Goal: Navigation & Orientation: Find specific page/section

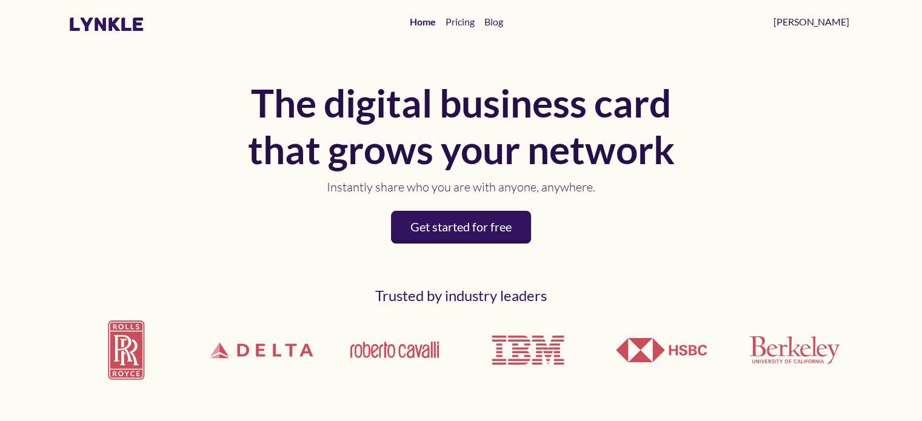
click at [836, 22] on link "[PERSON_NAME]" at bounding box center [811, 22] width 85 height 24
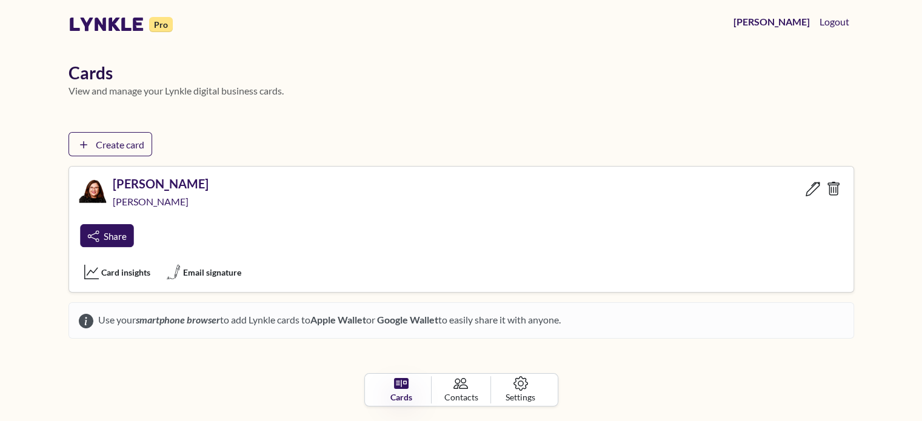
click at [116, 231] on span "Share" at bounding box center [115, 235] width 22 height 11
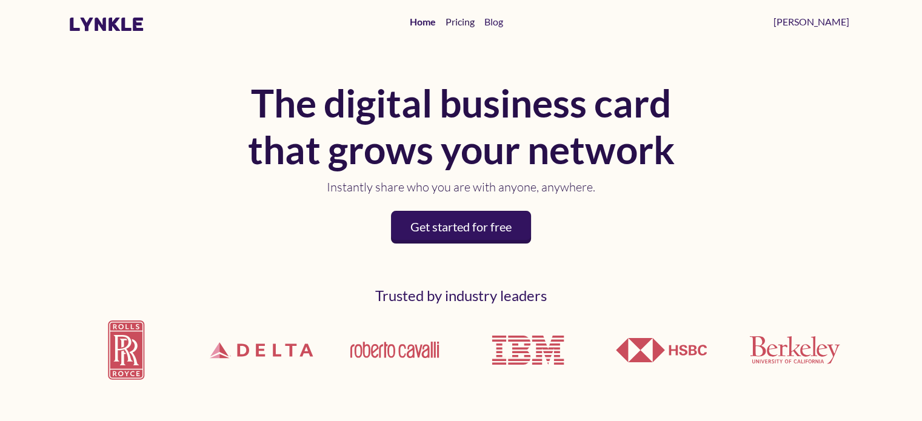
click at [480, 22] on link "Pricing" at bounding box center [460, 22] width 39 height 24
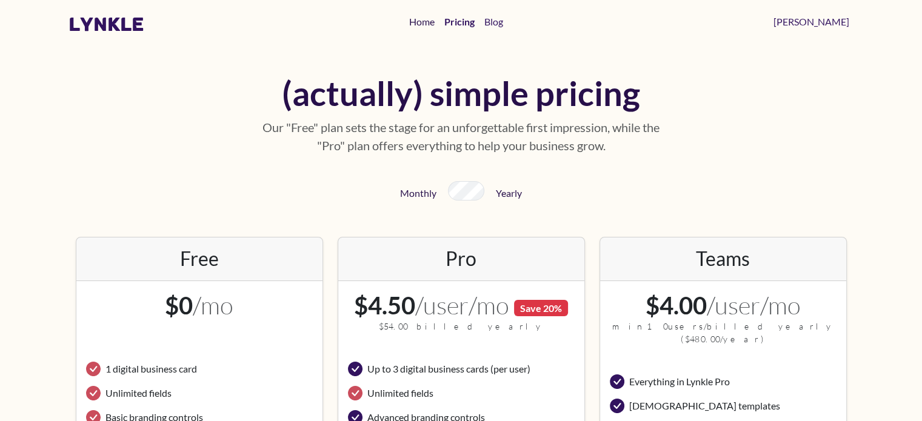
click at [440, 22] on link "Home" at bounding box center [421, 22] width 35 height 24
